Goal: Find specific page/section: Find specific page/section

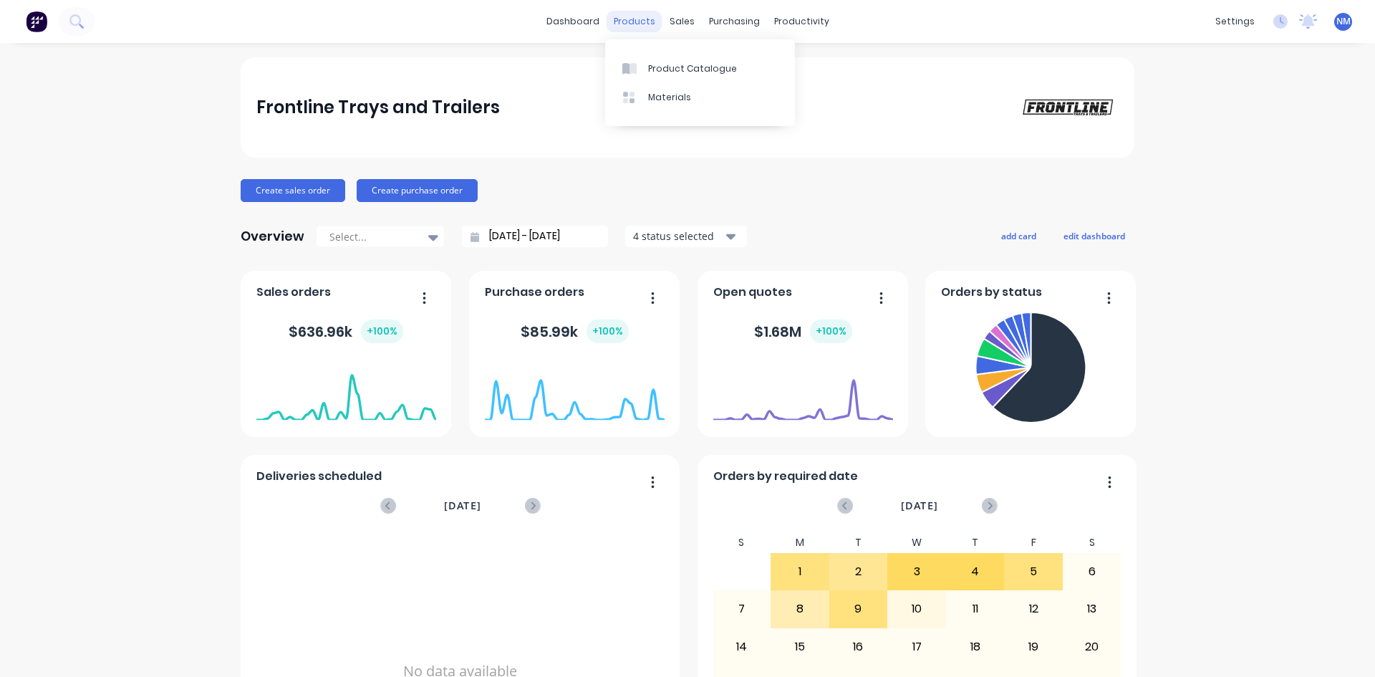
click at [624, 21] on div "products" at bounding box center [635, 21] width 56 height 21
click at [671, 66] on div "Product Catalogue" at bounding box center [692, 68] width 89 height 13
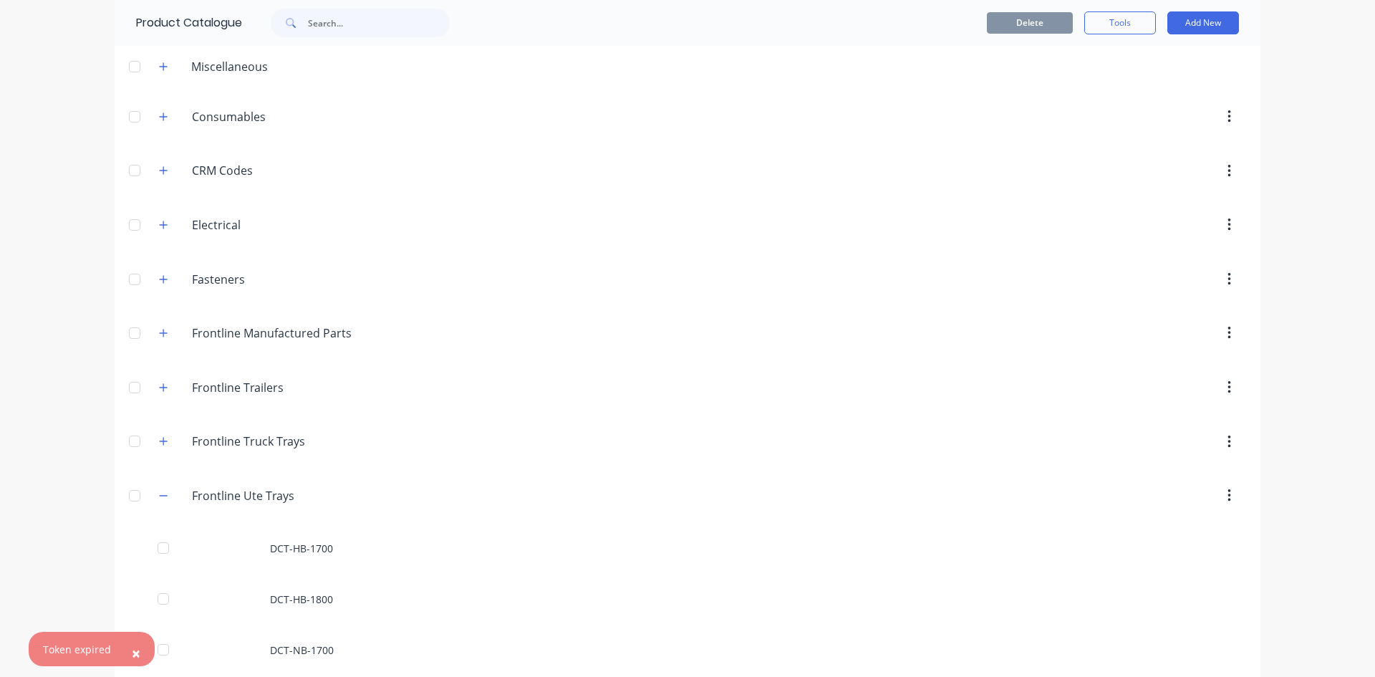
scroll to position [143, 0]
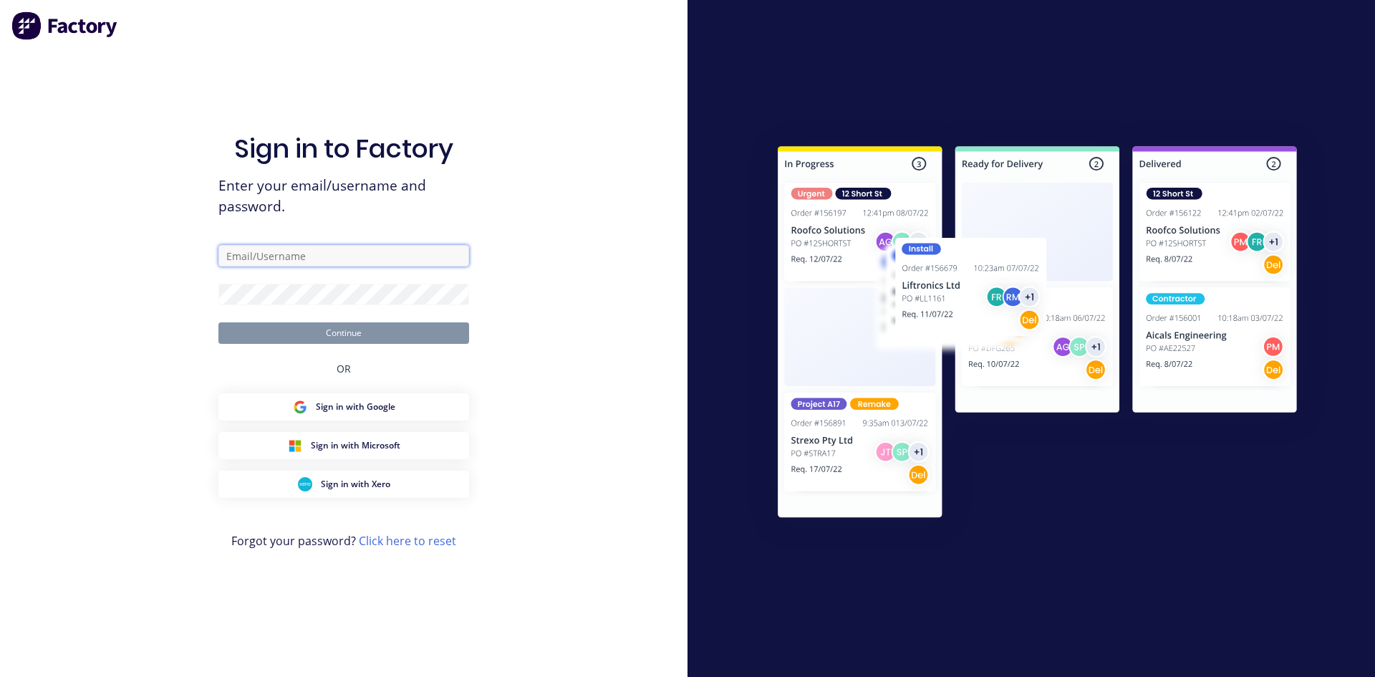
type input "[EMAIL_ADDRESS][DOMAIN_NAME]"
click at [318, 327] on button "Continue" at bounding box center [343, 332] width 251 height 21
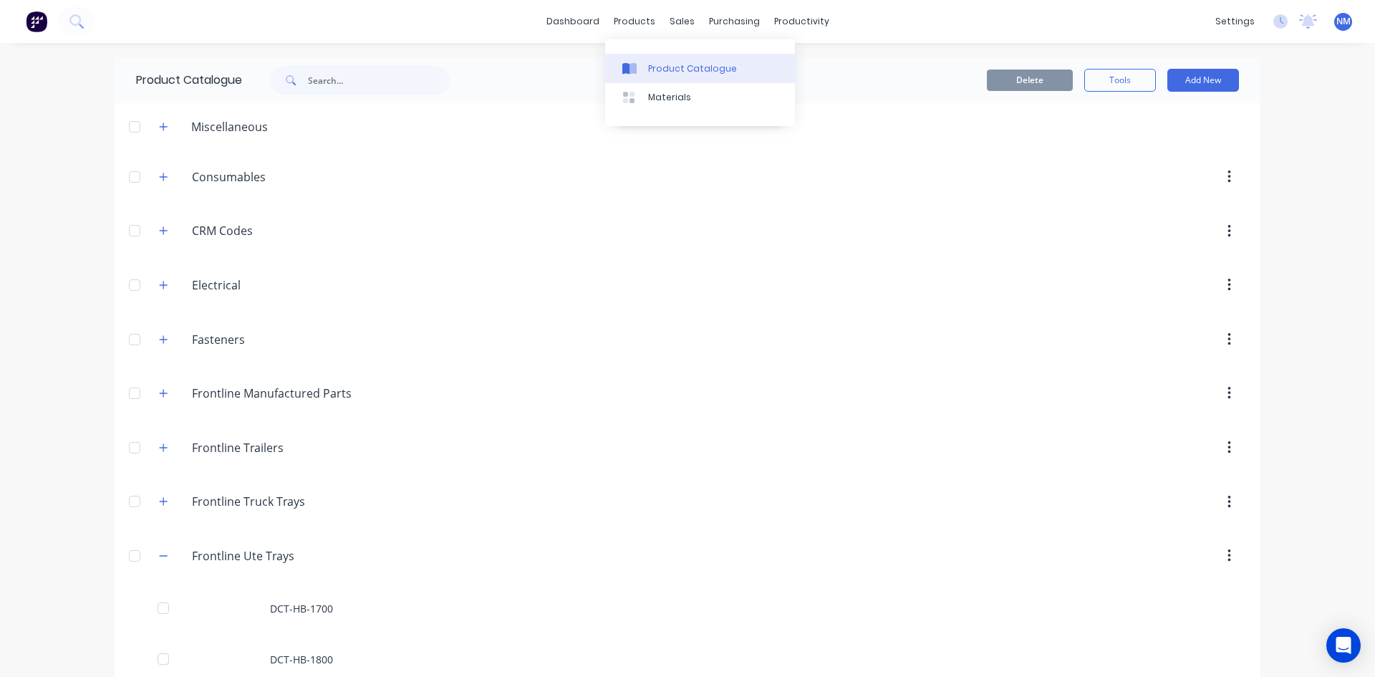
click at [676, 74] on div "Product Catalogue" at bounding box center [692, 68] width 89 height 13
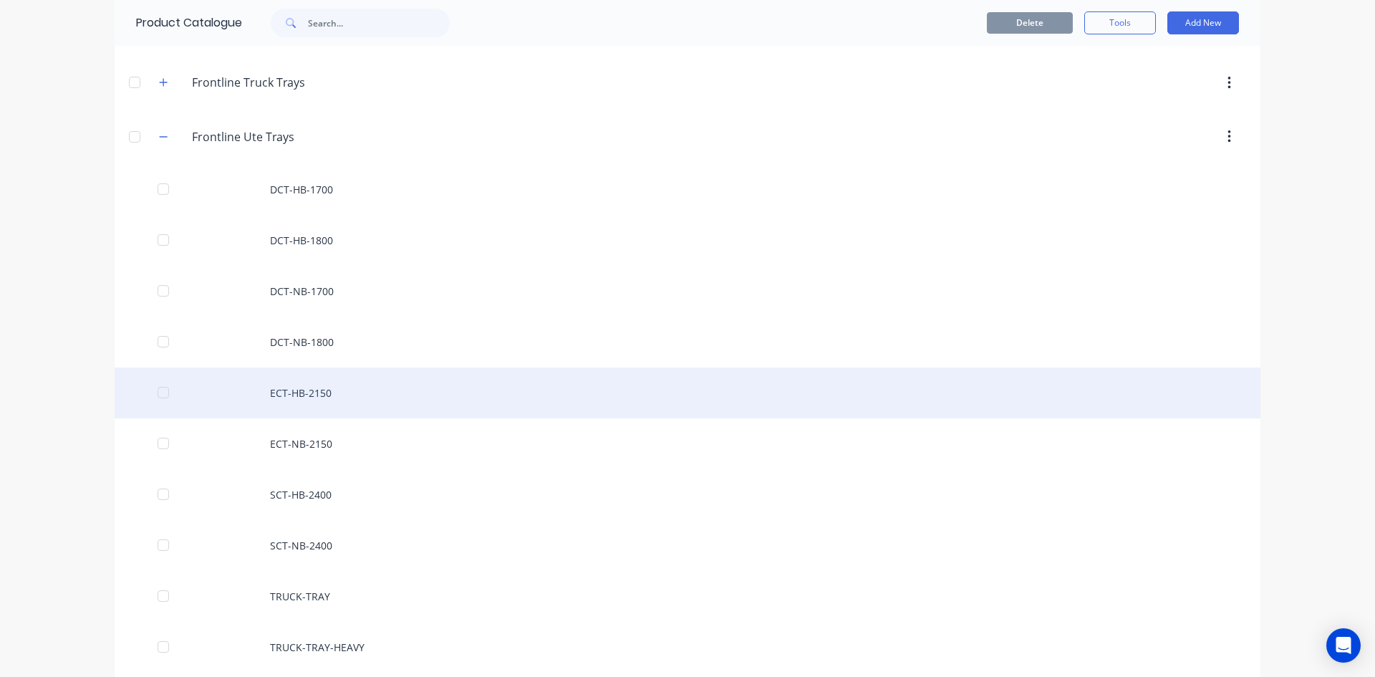
scroll to position [430, 0]
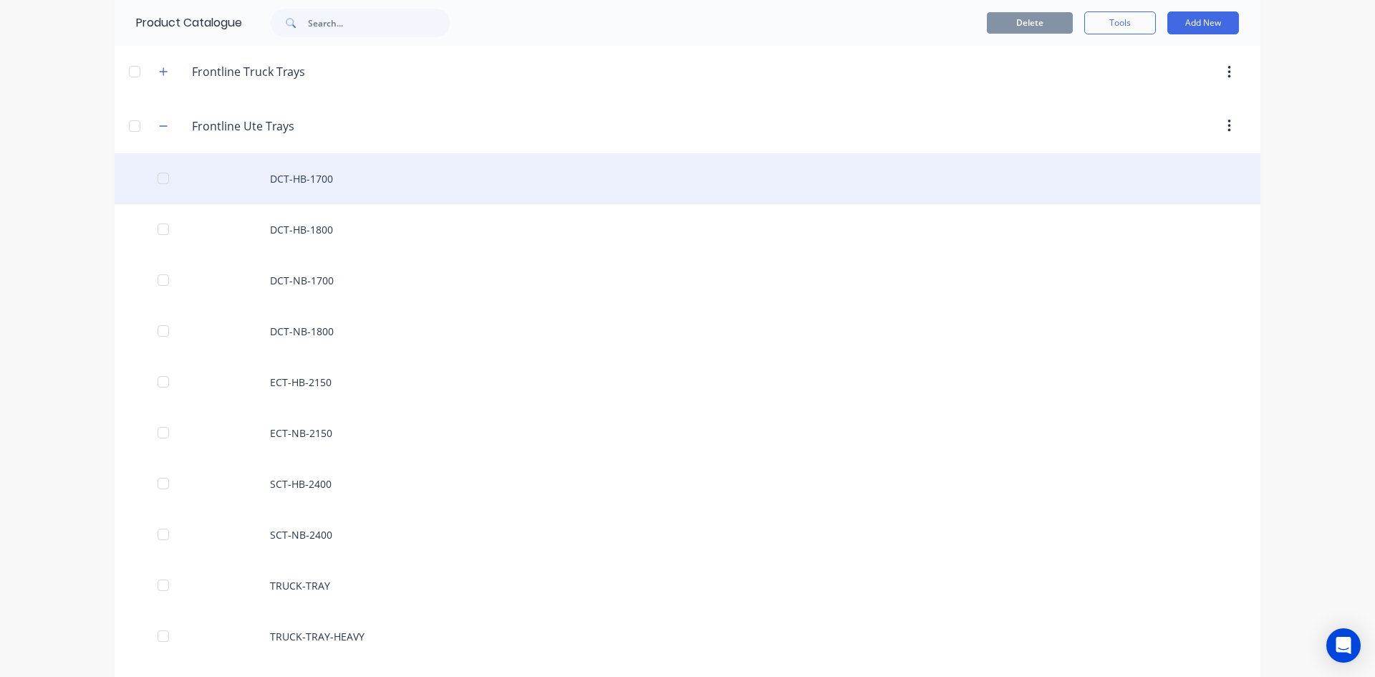
click at [329, 175] on div "DCT-HB-1700" at bounding box center [688, 178] width 1146 height 51
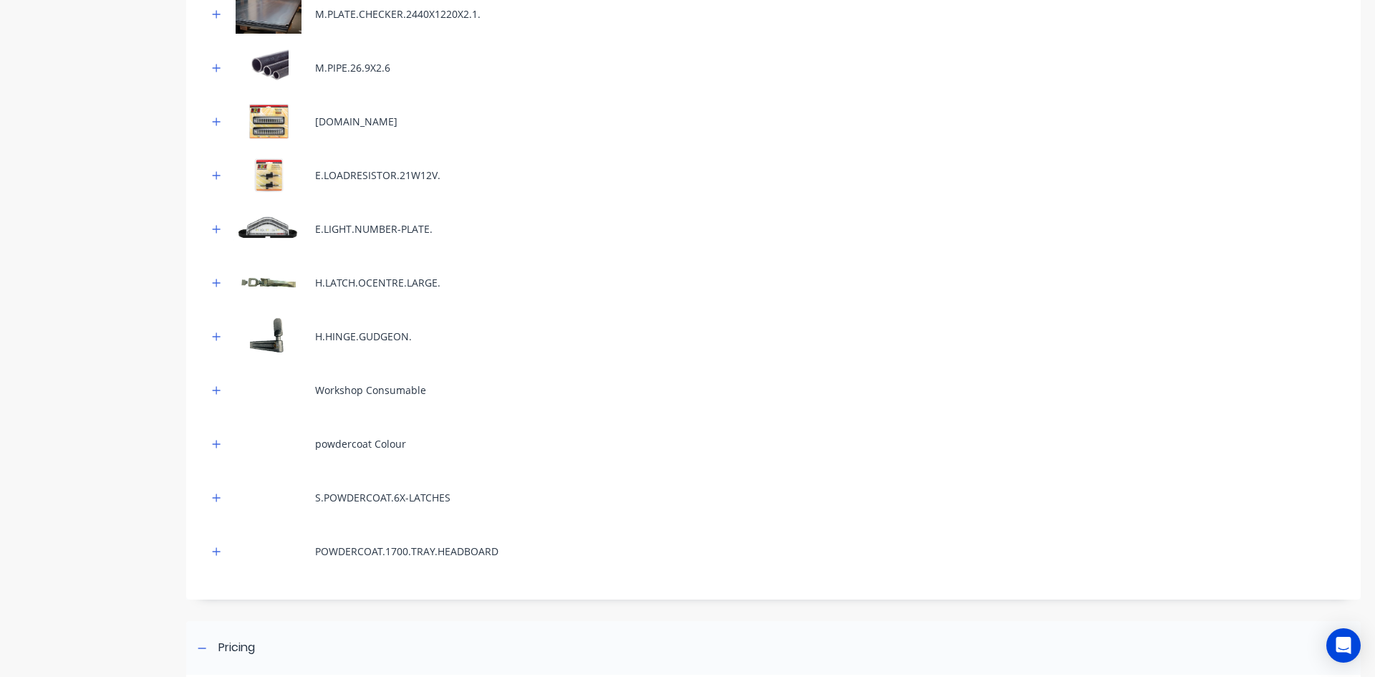
scroll to position [943, 0]
